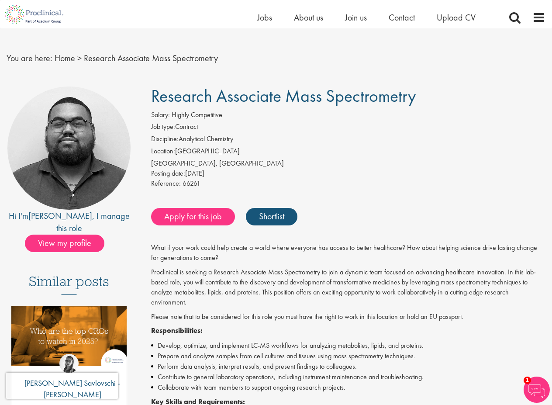
scroll to position [11, 0]
drag, startPoint x: 148, startPoint y: 316, endPoint x: 451, endPoint y: 306, distance: 303.0
click at [436, 304] on div "Research Associate Mass Spectrometry Salary: Highly Competitive Job type: Contr…" at bounding box center [345, 389] width 414 height 605
click at [473, 313] on p "Please note that to be considered for this role you must have the right to work…" at bounding box center [348, 318] width 395 height 10
drag, startPoint x: 463, startPoint y: 317, endPoint x: 467, endPoint y: 317, distance: 4.4
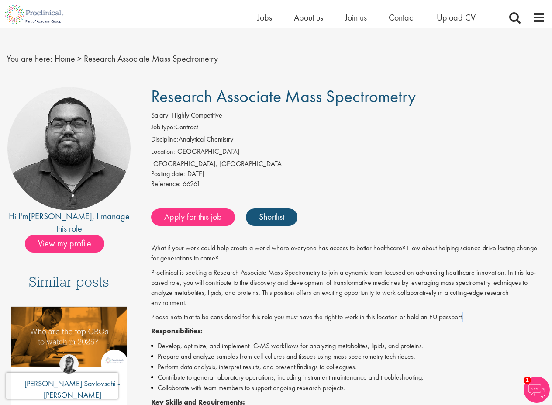
click at [467, 317] on p "Please note that to be considered for this role you must have the right to work…" at bounding box center [348, 318] width 395 height 10
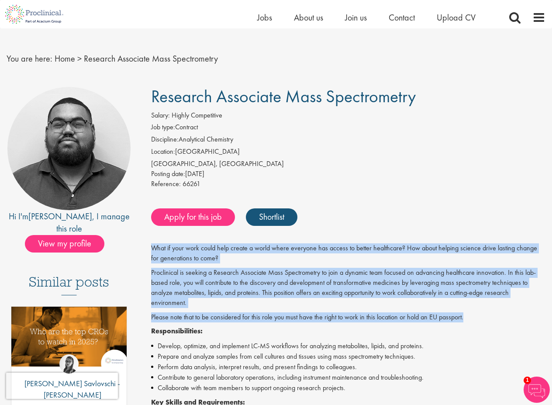
drag, startPoint x: 153, startPoint y: 246, endPoint x: 466, endPoint y: 316, distance: 321.5
click at [466, 316] on div "What if your work could help create a world where everyone has access to better…" at bounding box center [348, 407] width 395 height 329
copy div "What if your work could help create a world where everyone has access to better…"
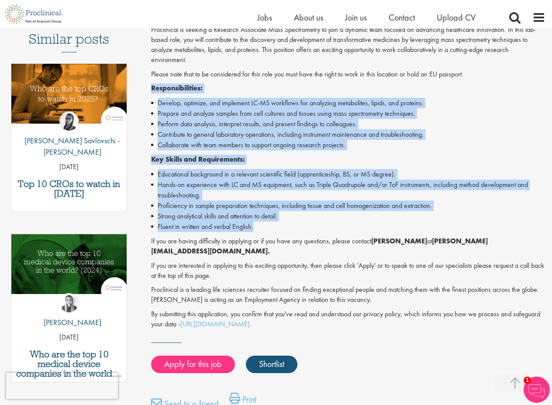
scroll to position [262, 0]
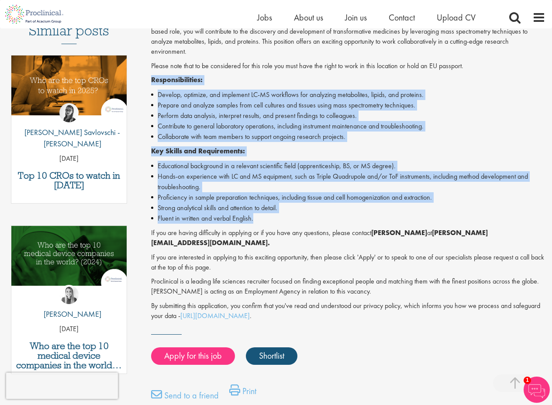
drag, startPoint x: 149, startPoint y: 167, endPoint x: 360, endPoint y: 216, distance: 216.3
click at [360, 216] on div "Research Associate Mass Spectrometry Salary: Highly Competitive Job type: Contr…" at bounding box center [345, 138] width 414 height 605
copy div "Responsibilities: Develop, optimize, and implement LC-MS workflows for analyzin…"
click at [513, 97] on li "Develop, optimize, and implement LC-MS workflows for analyzing metabolites, lip…" at bounding box center [348, 95] width 395 height 10
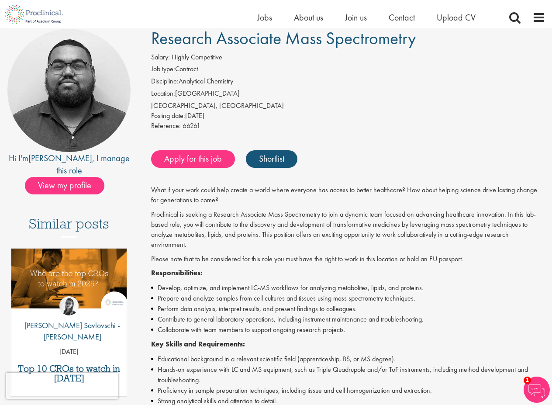
scroll to position [0, 0]
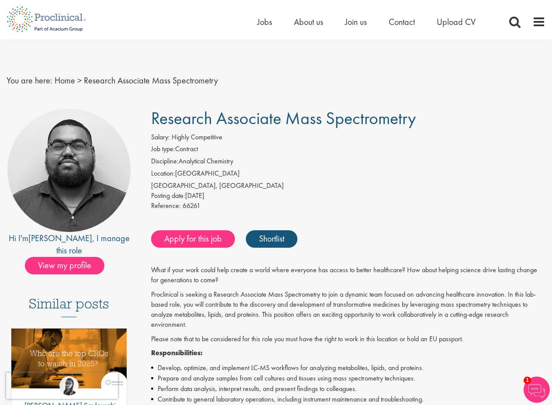
click at [385, 150] on li "Job type: Contract" at bounding box center [348, 150] width 395 height 12
